Goal: Task Accomplishment & Management: Manage account settings

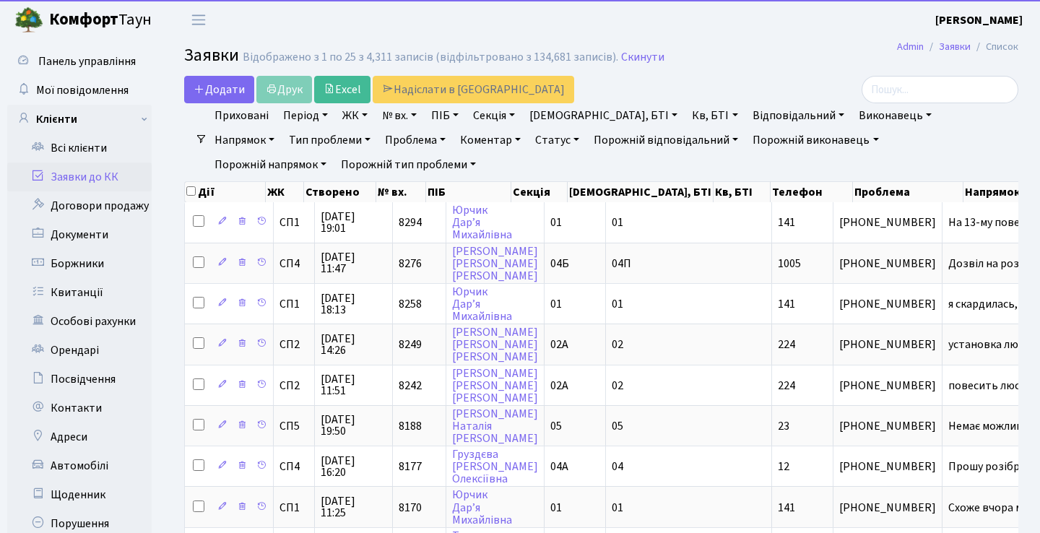
select select "25"
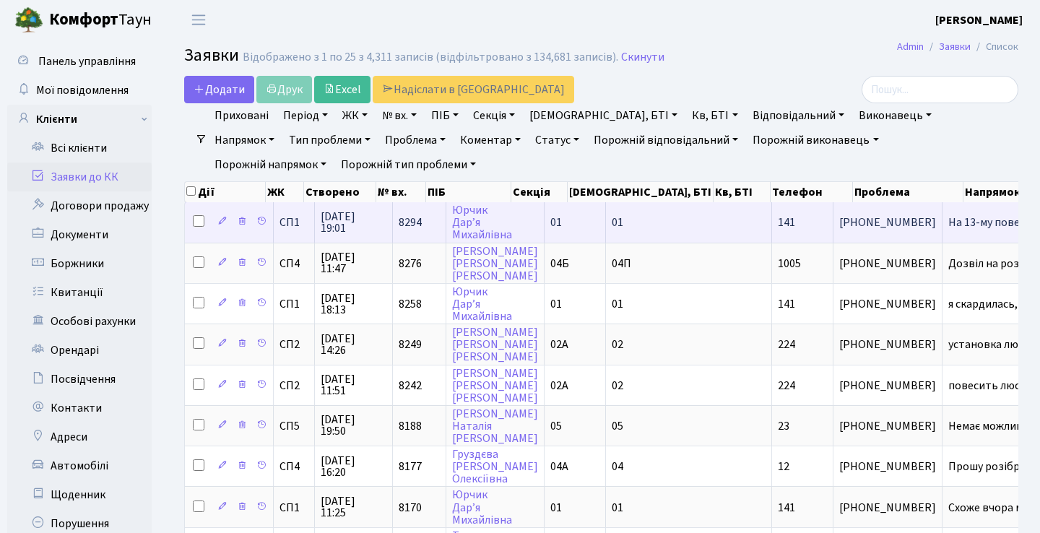
click at [942, 239] on td "На 13-му поверс[...]" at bounding box center [1002, 222] width 121 height 40
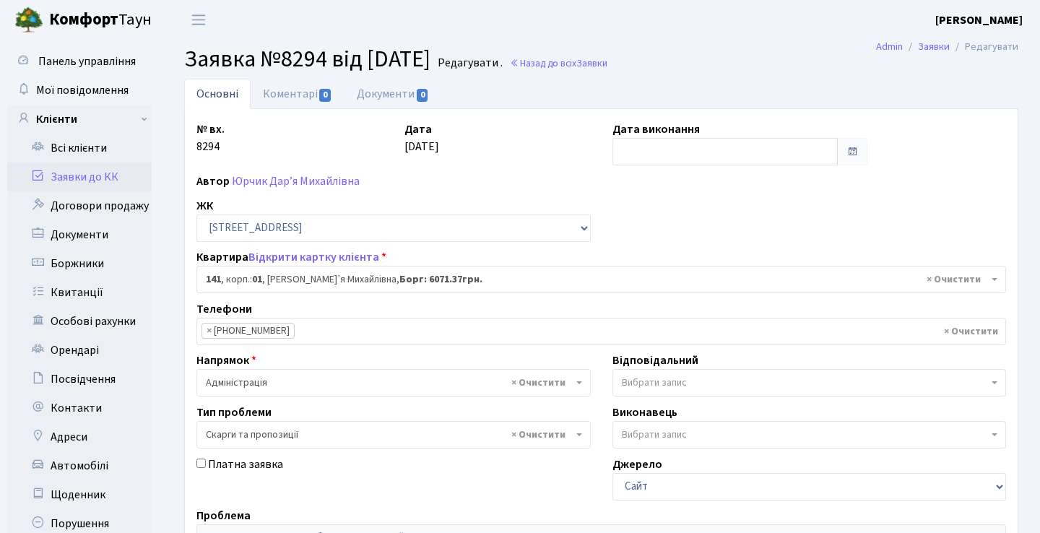
select select "20066"
select select "55"
click at [113, 183] on link "Заявки до КК" at bounding box center [79, 176] width 144 height 29
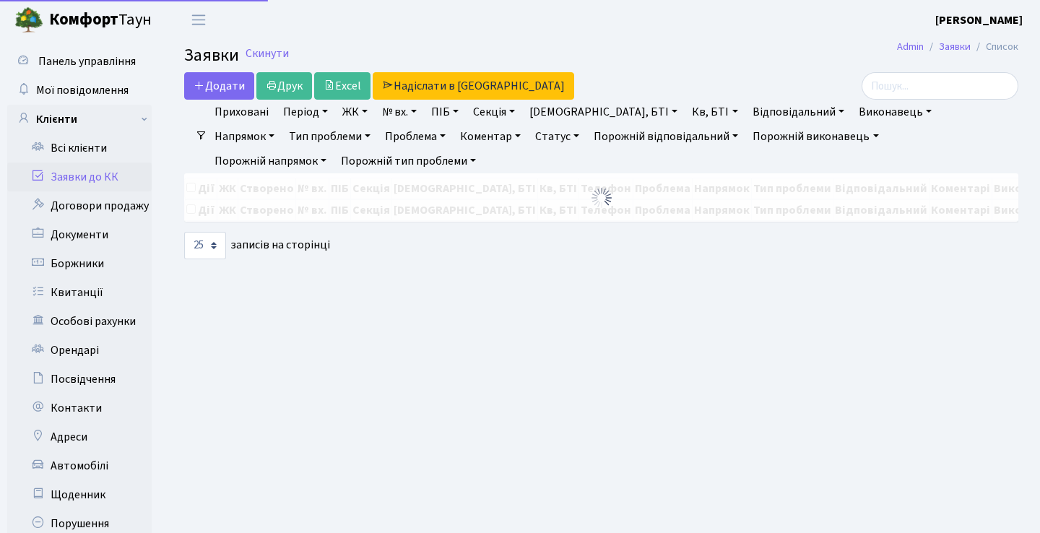
select select "25"
